Goal: Task Accomplishment & Management: Use online tool/utility

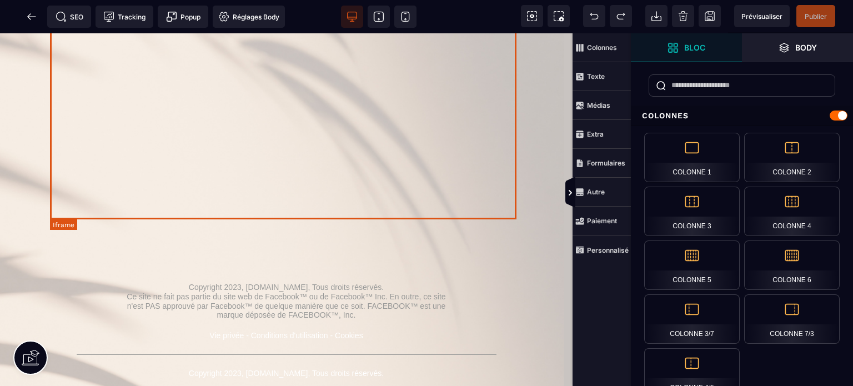
scroll to position [517, 0]
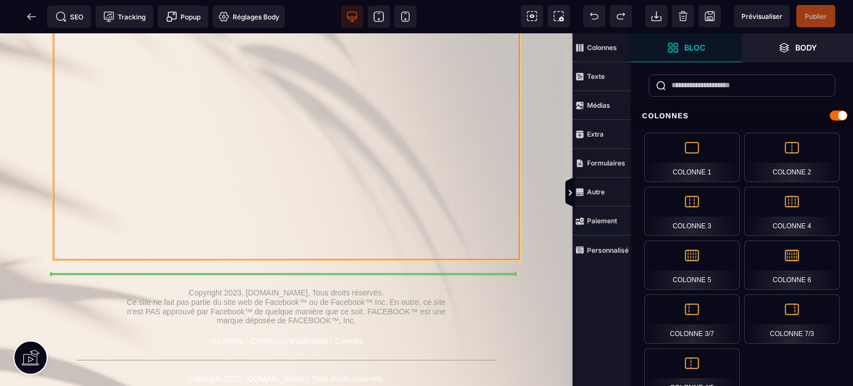
drag, startPoint x: 502, startPoint y: 97, endPoint x: 496, endPoint y: 185, distance: 88.5
click at [496, 185] on div at bounding box center [286, 38] width 466 height 444
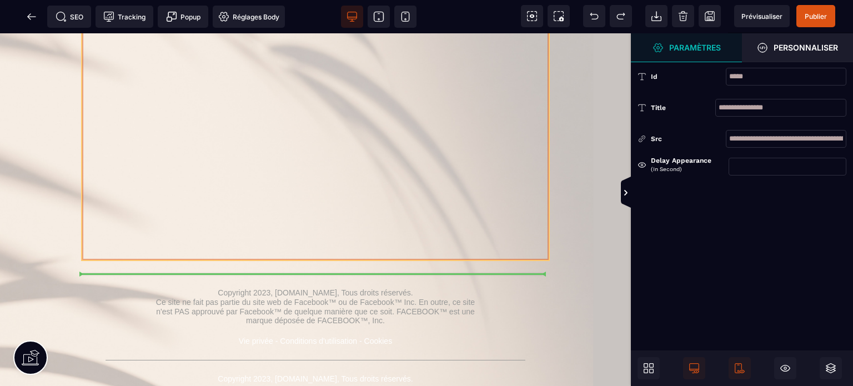
drag, startPoint x: 533, startPoint y: 108, endPoint x: 529, endPoint y: 151, distance: 43.0
click at [529, 151] on div at bounding box center [315, 38] width 466 height 444
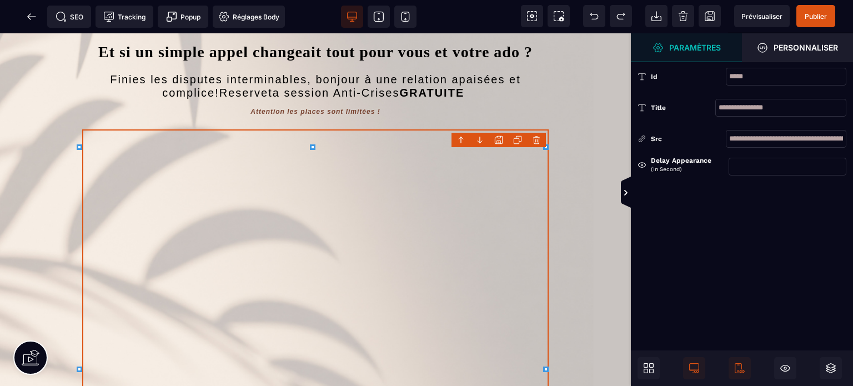
scroll to position [204, 0]
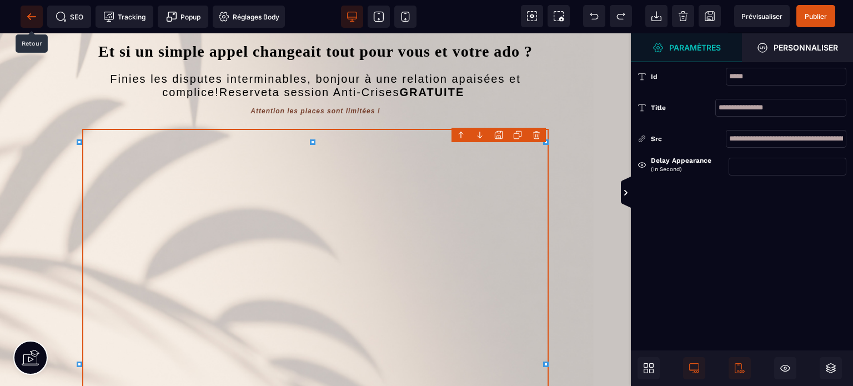
click at [31, 14] on icon at bounding box center [28, 16] width 3 height 6
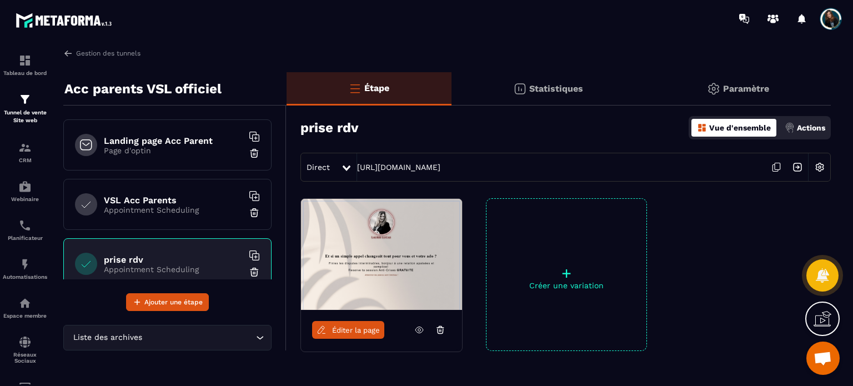
click at [190, 155] on div "Landing page Acc Parent Page d'optin" at bounding box center [167, 144] width 208 height 51
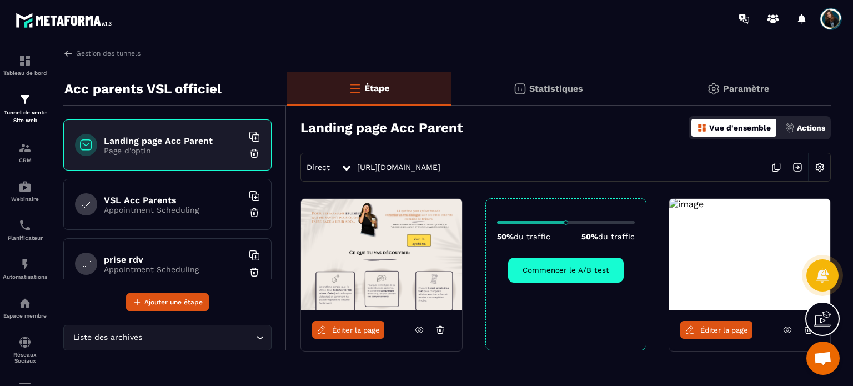
click at [780, 166] on icon at bounding box center [775, 167] width 21 height 21
click at [351, 326] on span "Éditer la page" at bounding box center [356, 330] width 48 height 8
